Goal: Navigation & Orientation: Find specific page/section

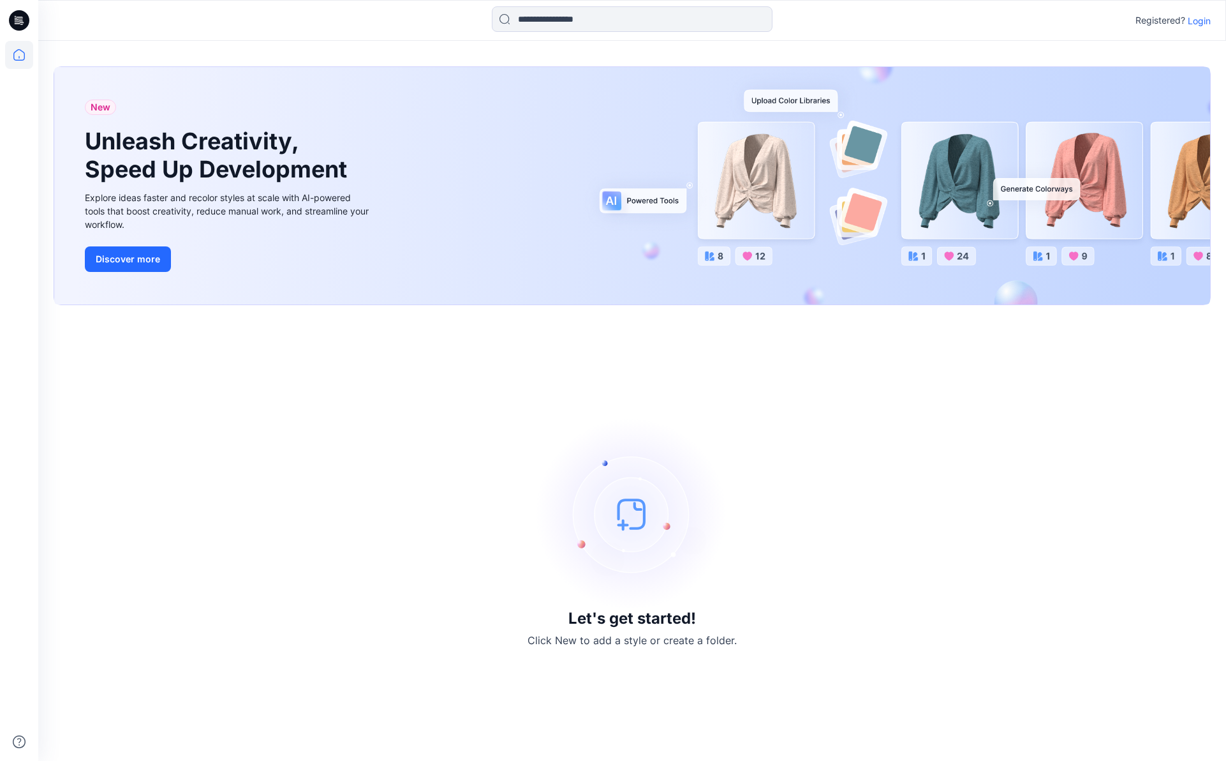
click at [1202, 19] on p "Login" at bounding box center [1199, 20] width 23 height 13
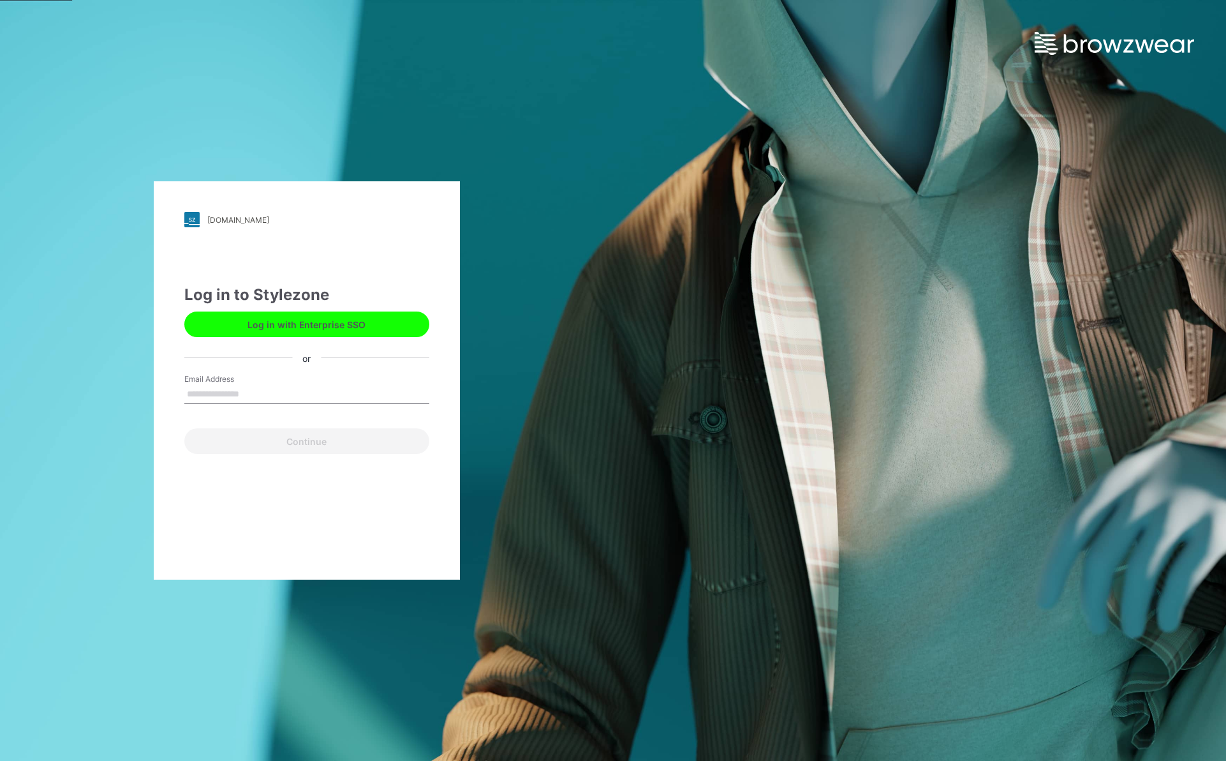
click at [321, 390] on input "Email Address" at bounding box center [306, 394] width 245 height 19
type input "**********"
click at [315, 444] on button "Continue" at bounding box center [306, 441] width 245 height 26
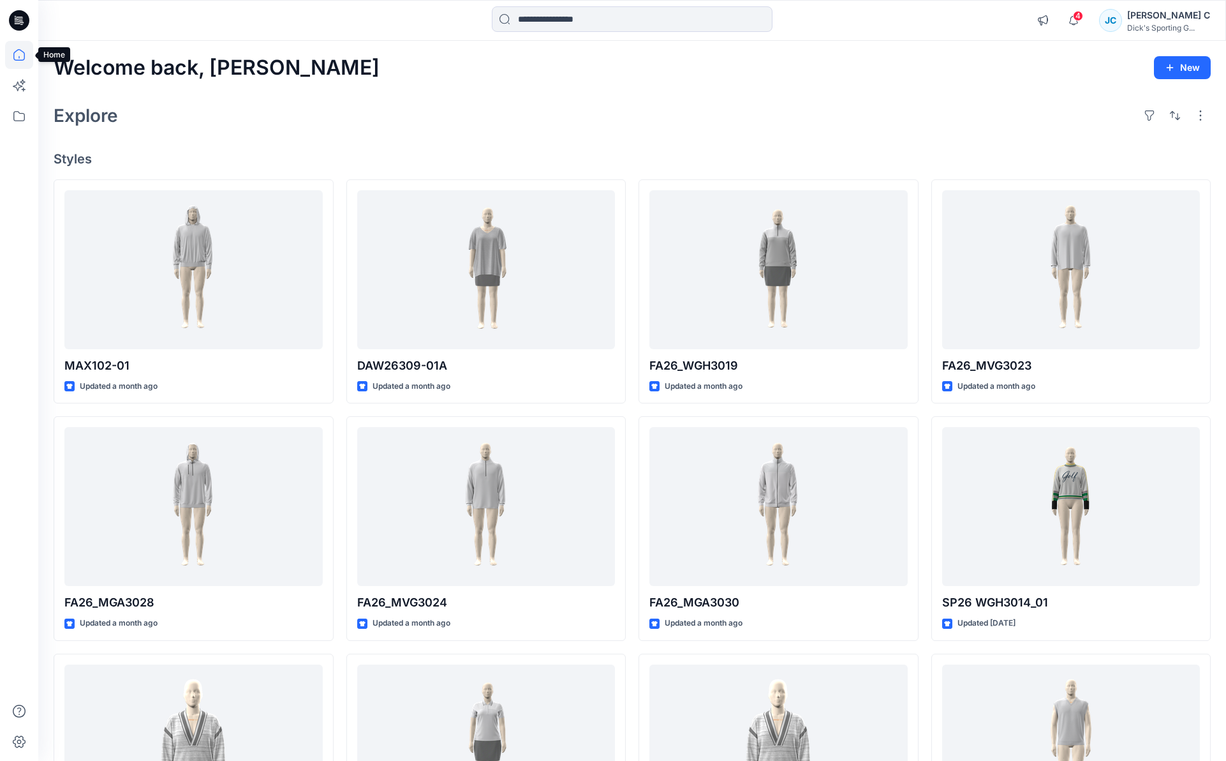
click at [15, 52] on icon at bounding box center [19, 55] width 28 height 28
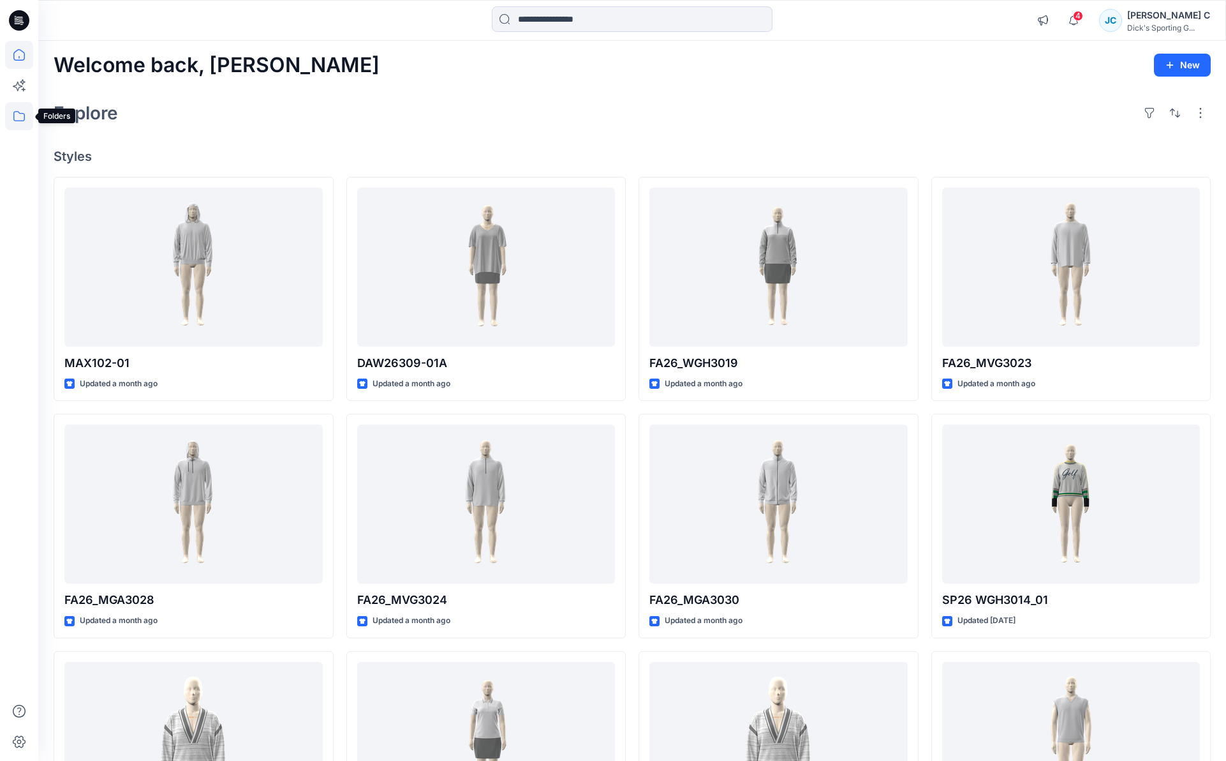
click at [23, 116] on icon at bounding box center [19, 116] width 28 height 28
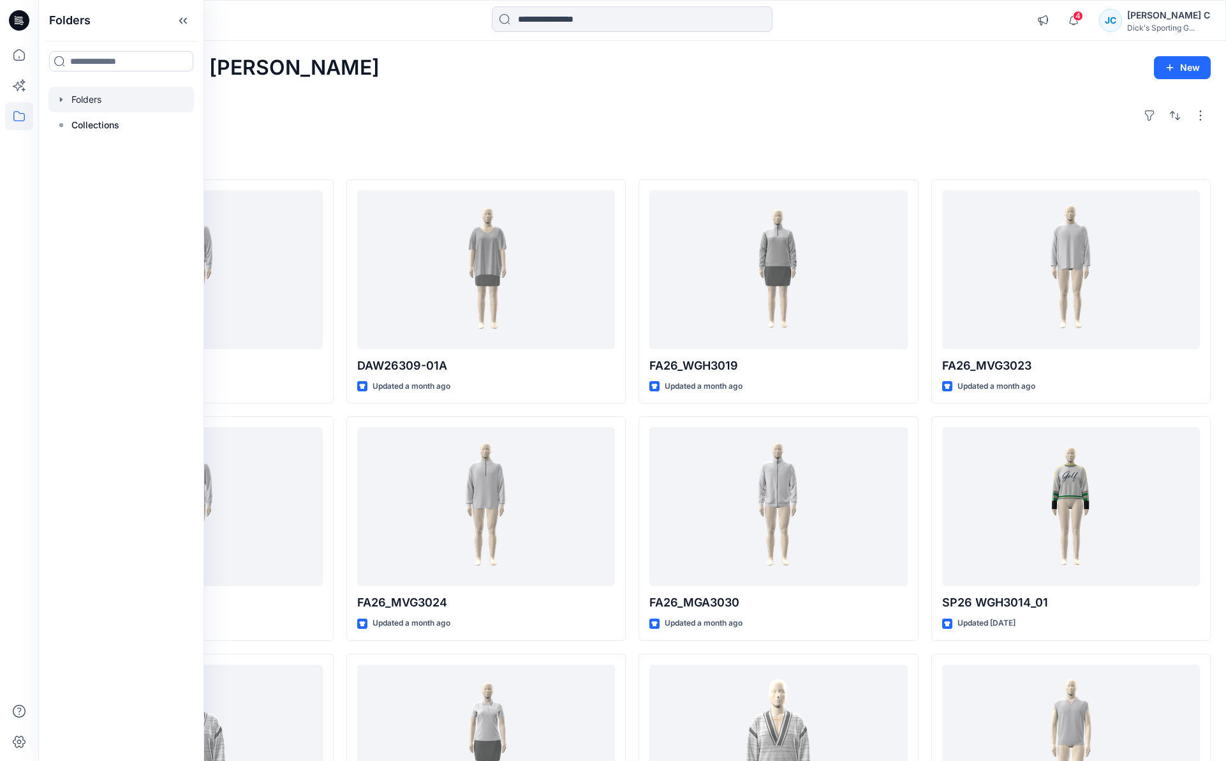
click at [64, 105] on icon "button" at bounding box center [61, 99] width 10 height 10
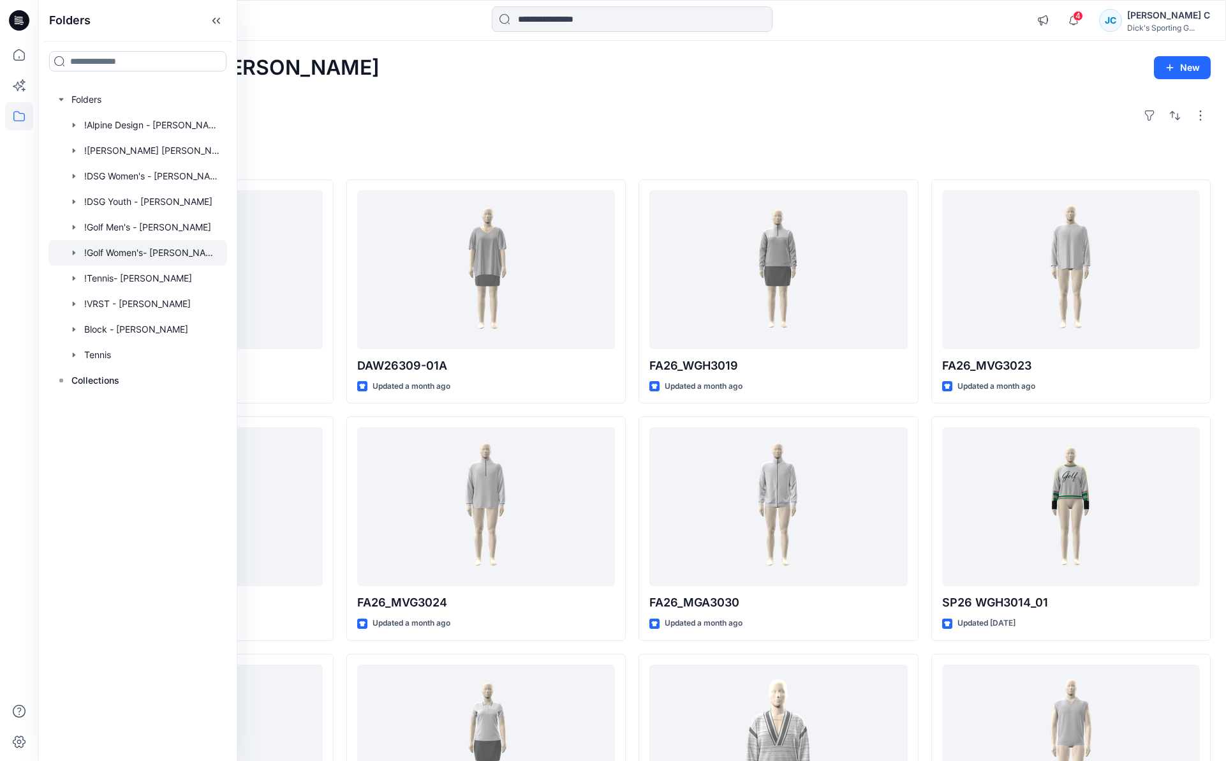
click at [79, 258] on icon "button" at bounding box center [74, 253] width 10 height 10
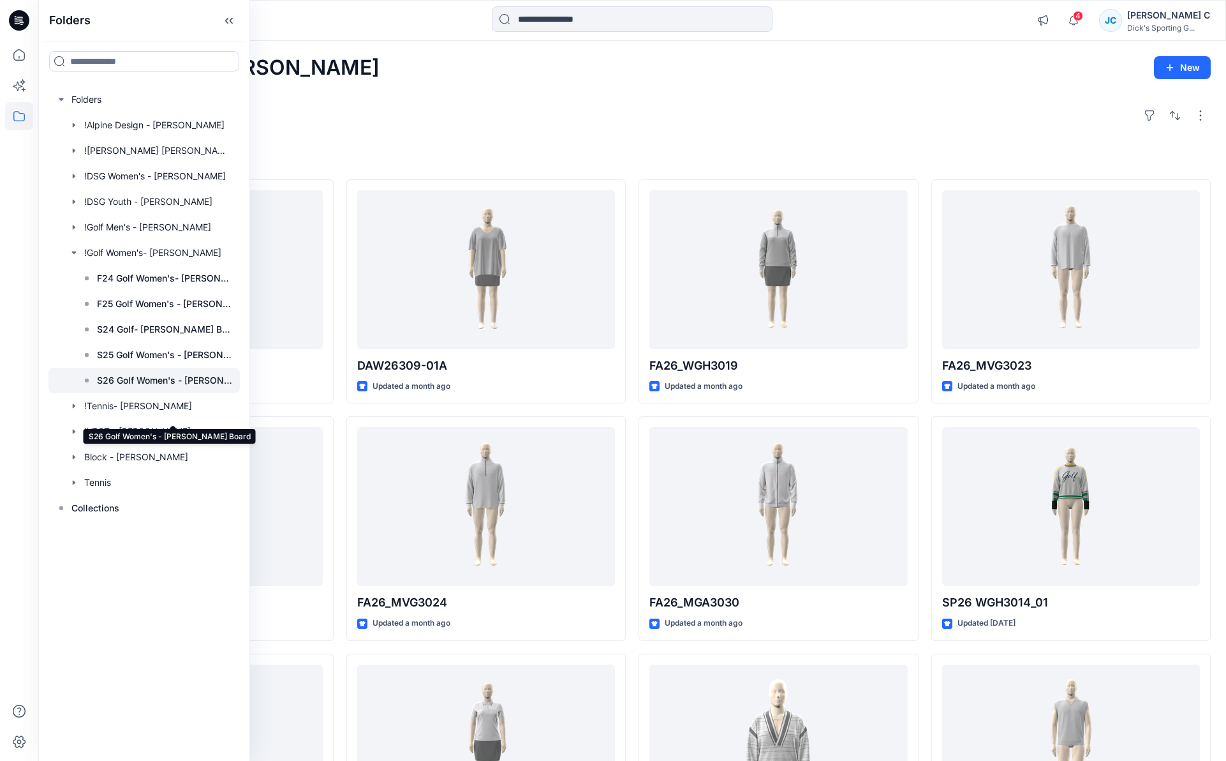
click at [205, 388] on p "S26 Golf Women's - Yee Tung Board" at bounding box center [164, 380] width 135 height 15
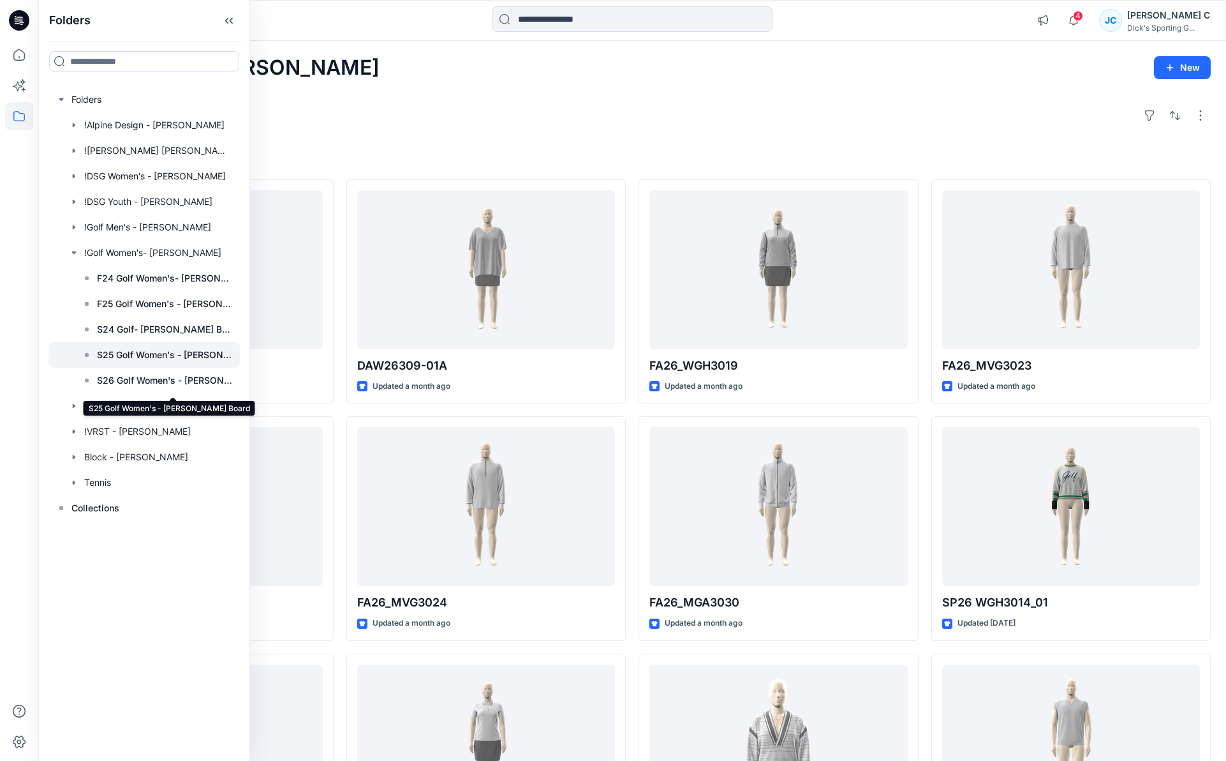
click at [145, 362] on p "S25 Golf Women's - Yee Tung Board" at bounding box center [164, 354] width 135 height 15
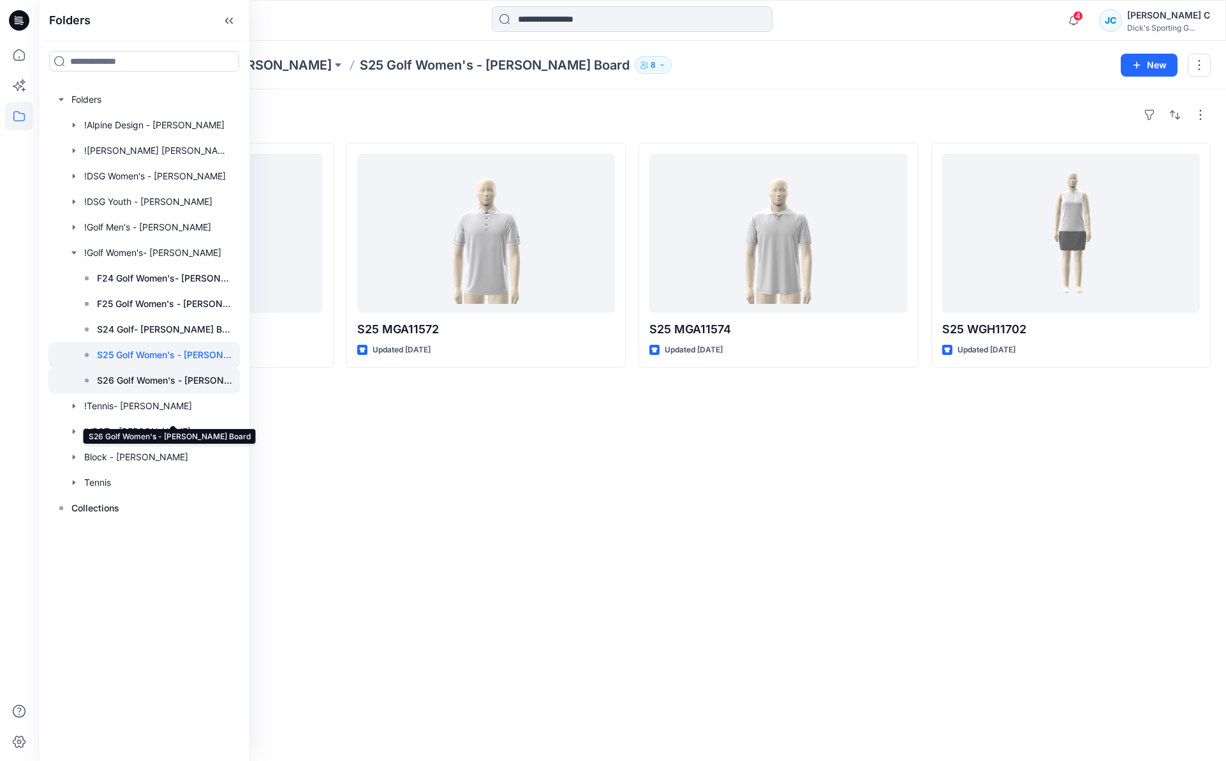
click at [181, 388] on p "S26 Golf Women's - Yee Tung Board" at bounding box center [164, 380] width 135 height 15
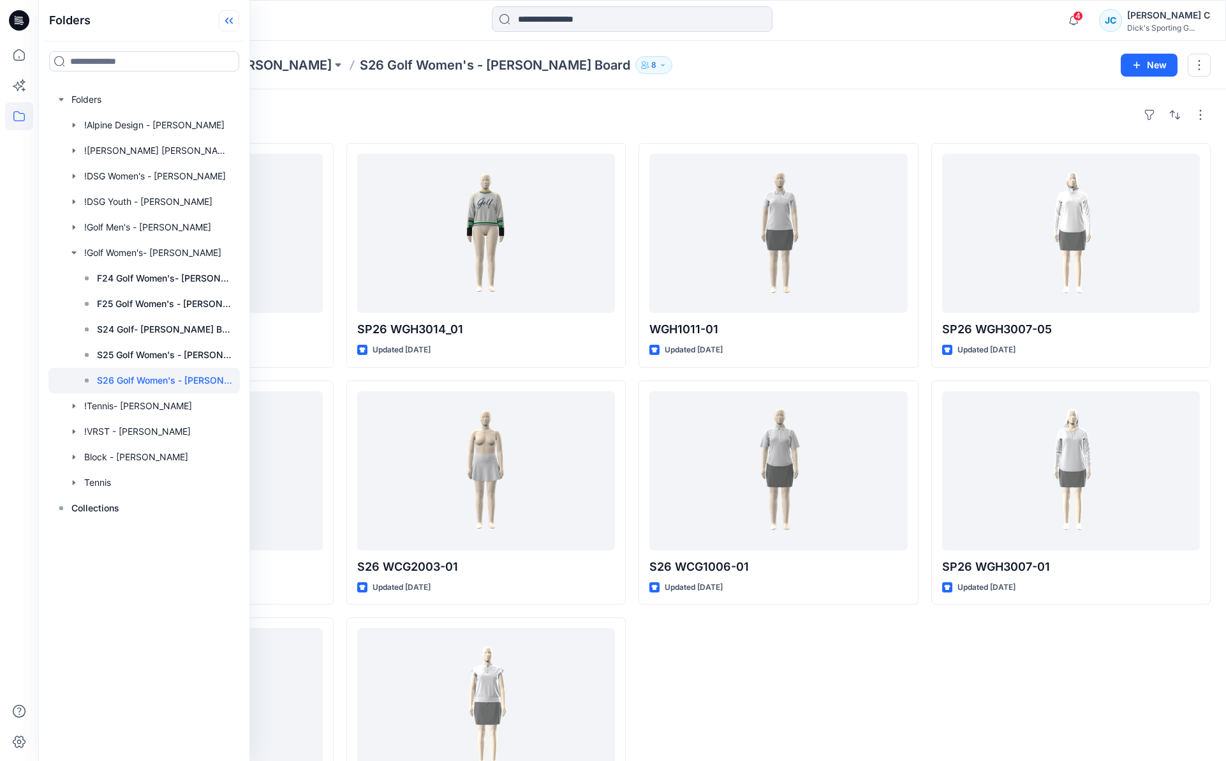
click at [228, 22] on icon at bounding box center [226, 21] width 3 height 6
